Goal: Information Seeking & Learning: Find specific fact

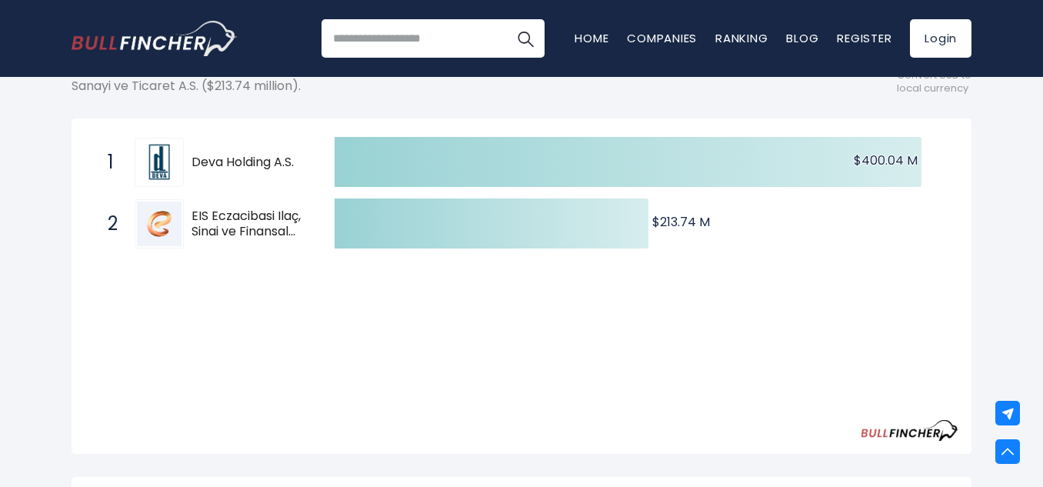
scroll to position [248, 0]
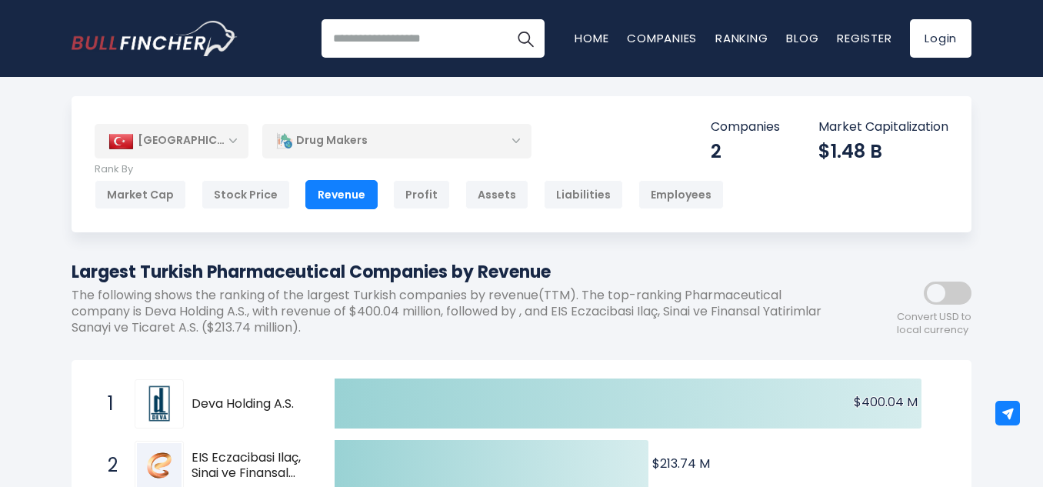
scroll to position [0, 0]
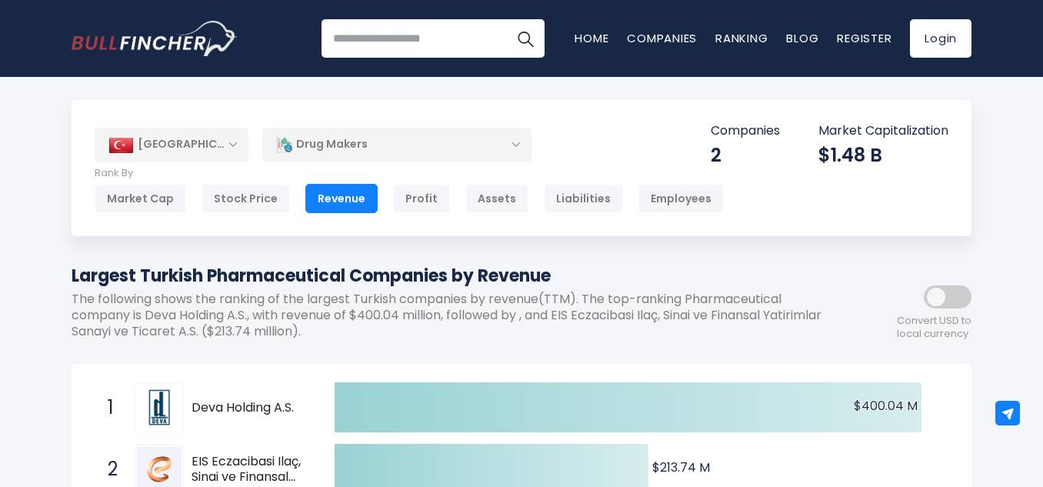
click at [237, 145] on div "[GEOGRAPHIC_DATA]" at bounding box center [172, 145] width 154 height 34
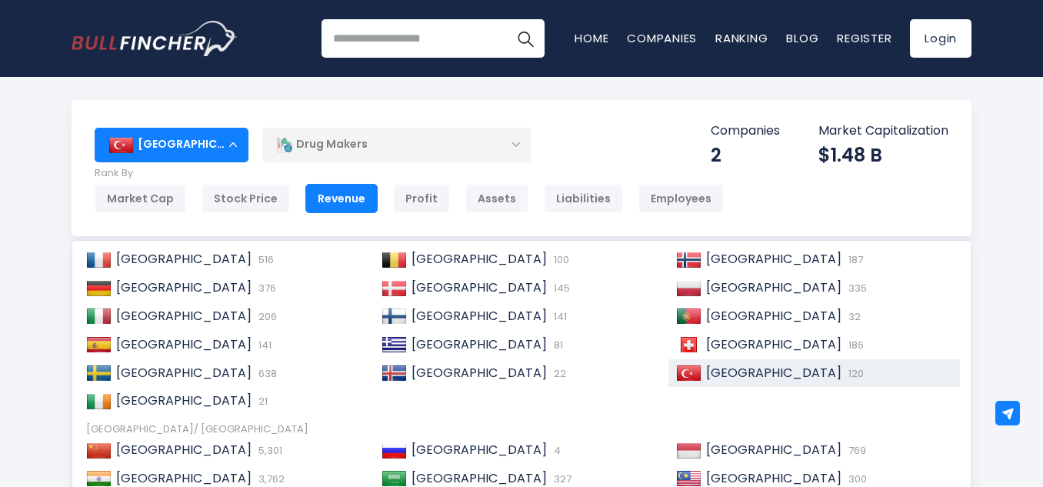
scroll to position [148, 0]
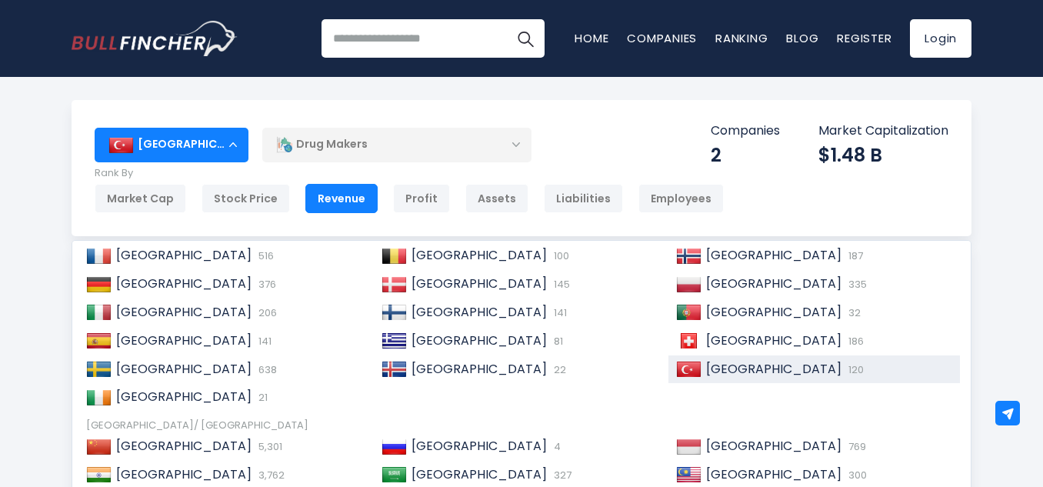
click at [738, 367] on span "[GEOGRAPHIC_DATA]" at bounding box center [773, 369] width 135 height 18
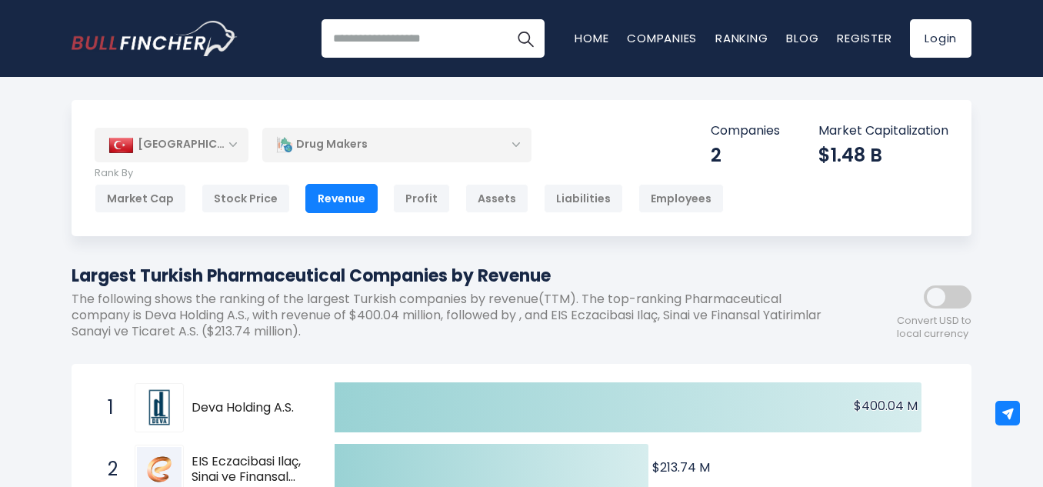
click at [405, 37] on input "search" at bounding box center [433, 38] width 223 height 38
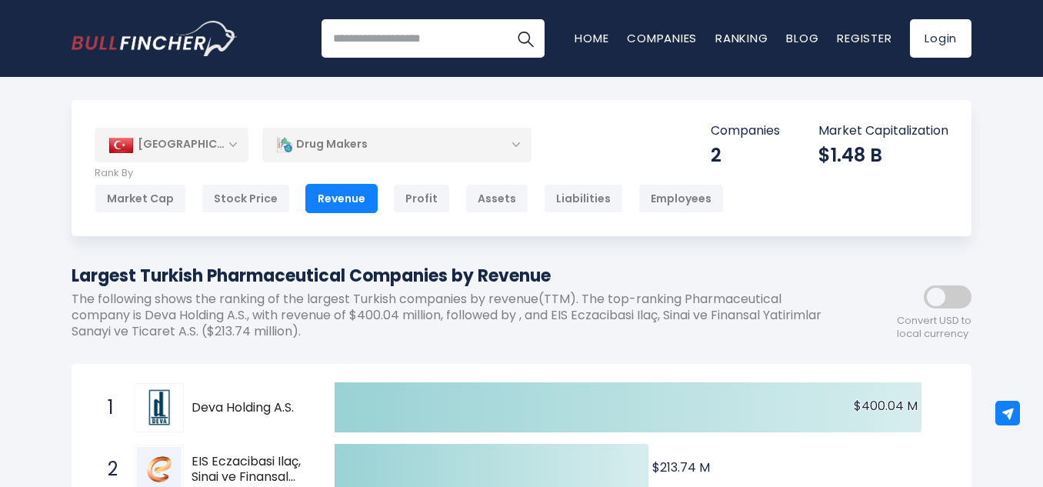
click at [516, 148] on div "Drug Makers" at bounding box center [396, 144] width 269 height 35
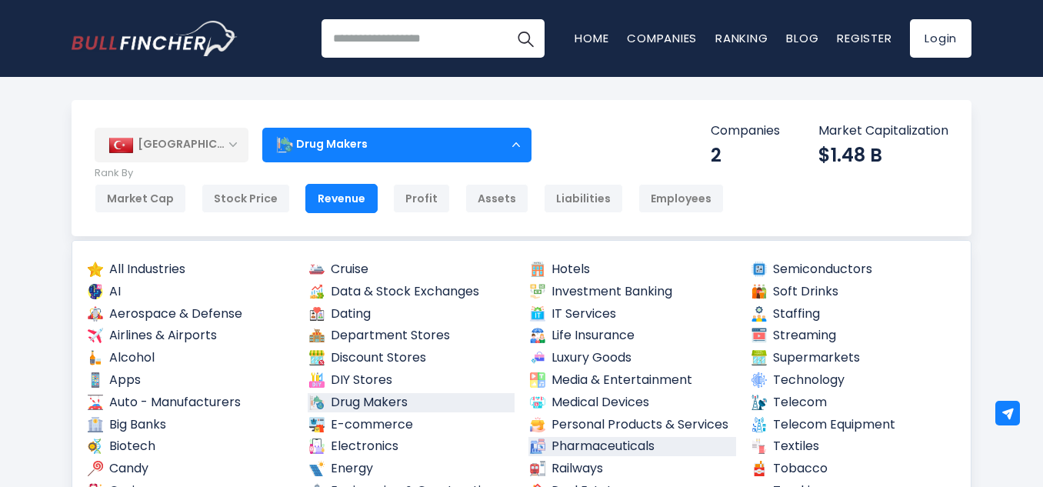
click at [605, 444] on link "Pharmaceuticals" at bounding box center [632, 446] width 208 height 19
